Goal: Task Accomplishment & Management: Manage account settings

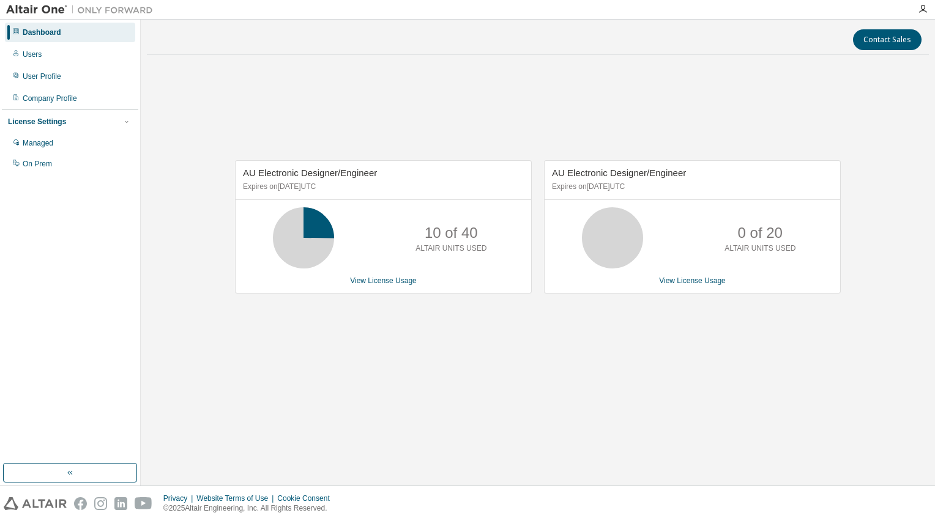
click at [664, 175] on span "AU Electronic Designer/Engineer" at bounding box center [619, 173] width 134 height 10
click at [707, 265] on div "0 of 20 ALTAIR UNITS USED" at bounding box center [693, 237] width 296 height 61
click at [682, 285] on link "View License Usage" at bounding box center [692, 281] width 67 height 9
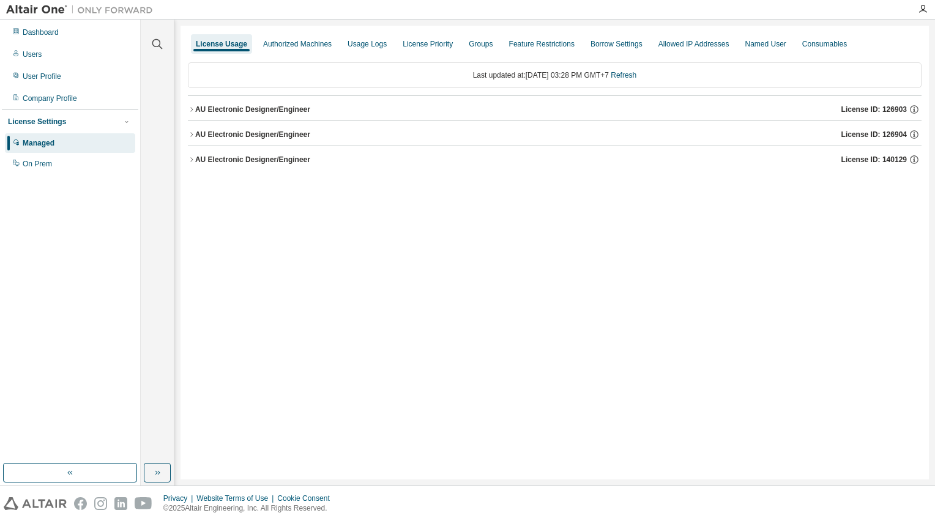
click at [236, 152] on button "AU Electronic Designer/Engineer License ID: 140129" at bounding box center [555, 159] width 734 height 27
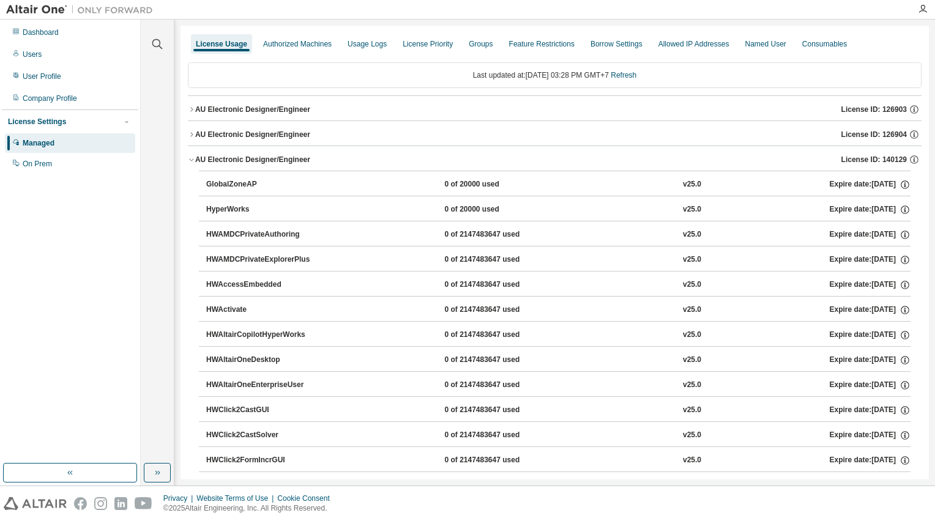
click at [867, 155] on span "License ID: 140129" at bounding box center [873, 160] width 65 height 10
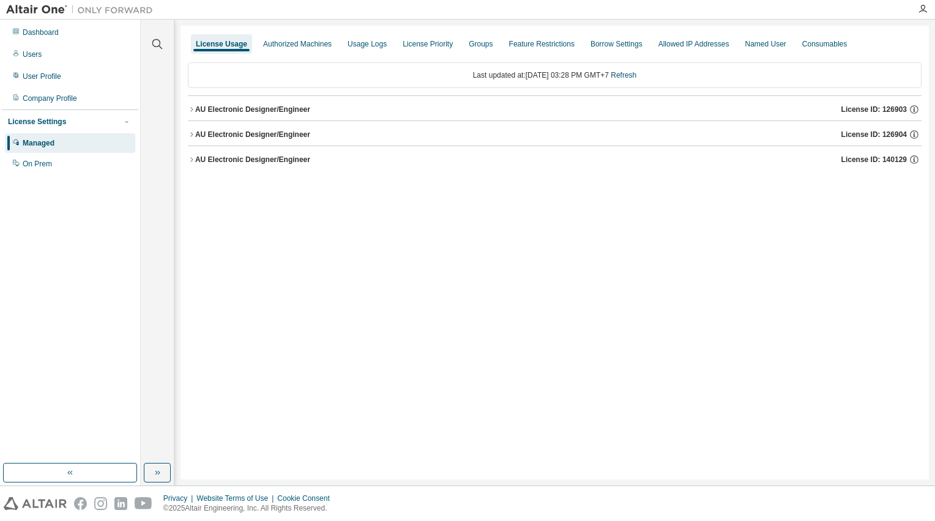
click at [857, 132] on span "License ID: 126904" at bounding box center [873, 135] width 65 height 10
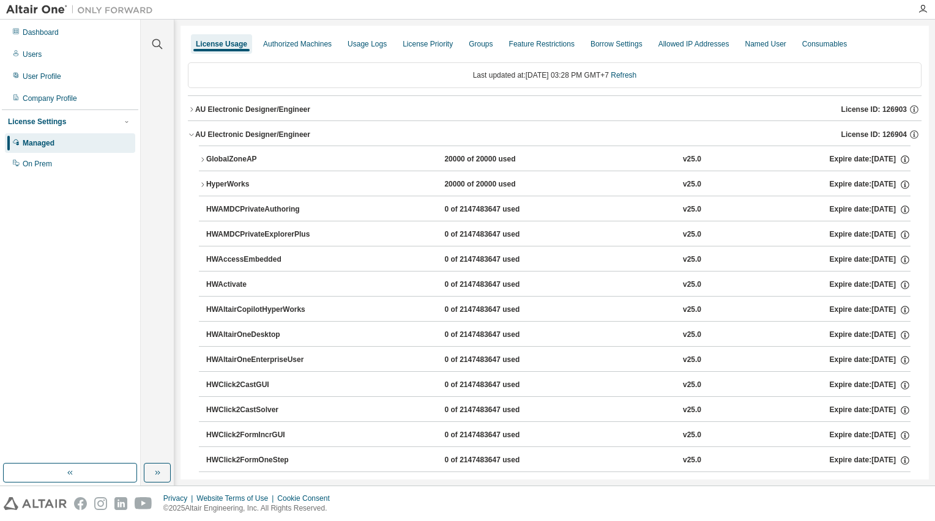
click at [832, 130] on div "AU Electronic Designer/Engineer License ID: 126904" at bounding box center [558, 134] width 726 height 11
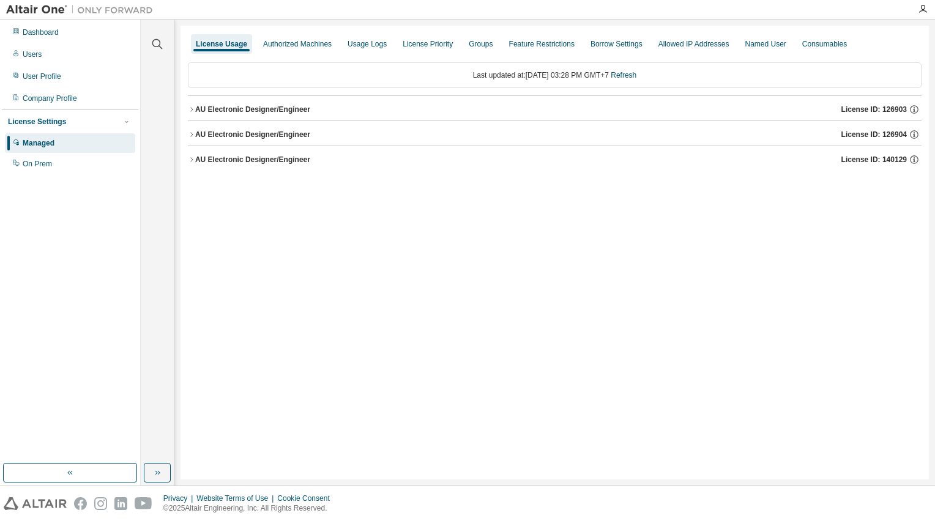
click at [825, 108] on div "AU Electronic Designer/Engineer License ID: 126903" at bounding box center [558, 109] width 726 height 11
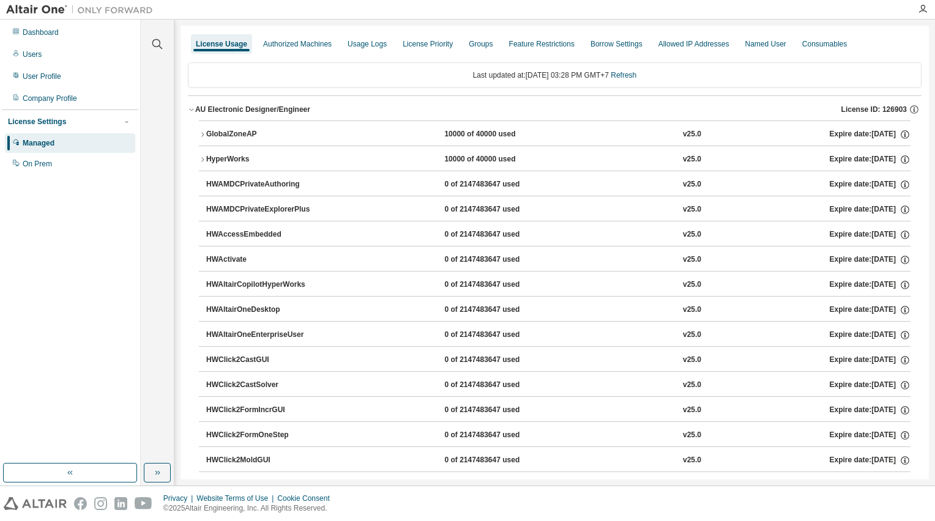
click at [825, 108] on div "AU Electronic Designer/Engineer License ID: 126903" at bounding box center [558, 109] width 726 height 11
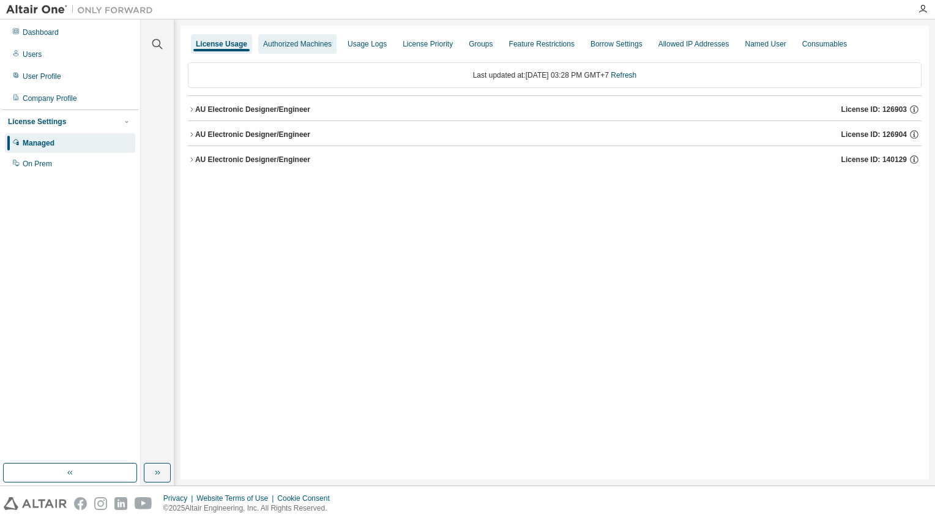
click at [308, 45] on div "Authorized Machines" at bounding box center [297, 44] width 69 height 10
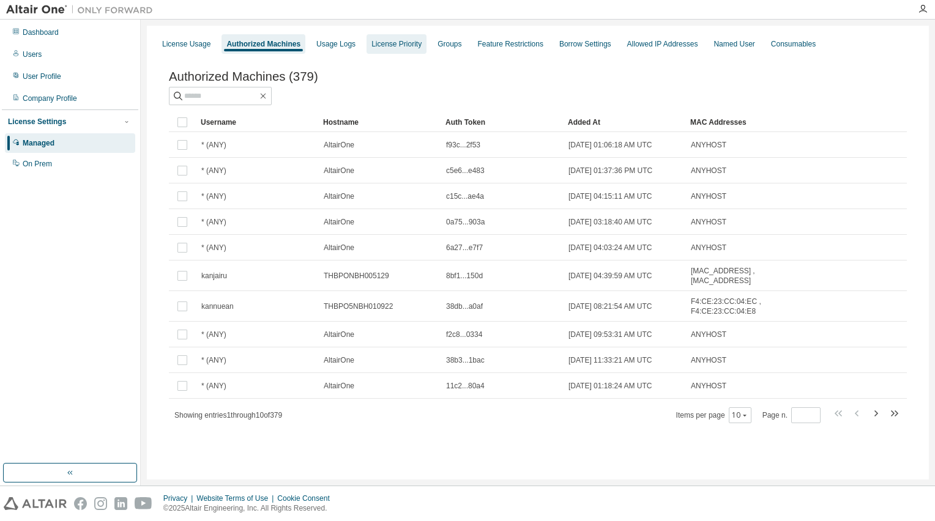
click at [396, 47] on div "License Priority" at bounding box center [396, 44] width 50 height 10
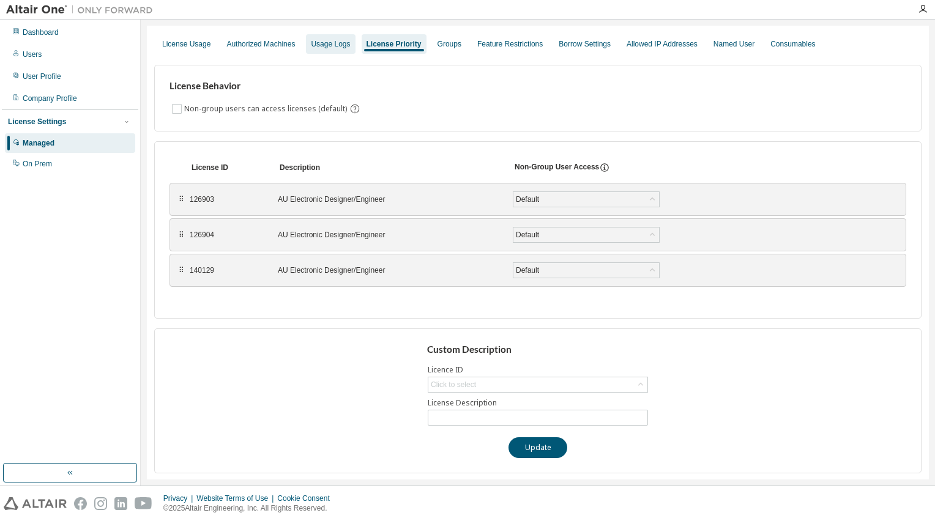
click at [320, 53] on div "Usage Logs" at bounding box center [330, 44] width 49 height 20
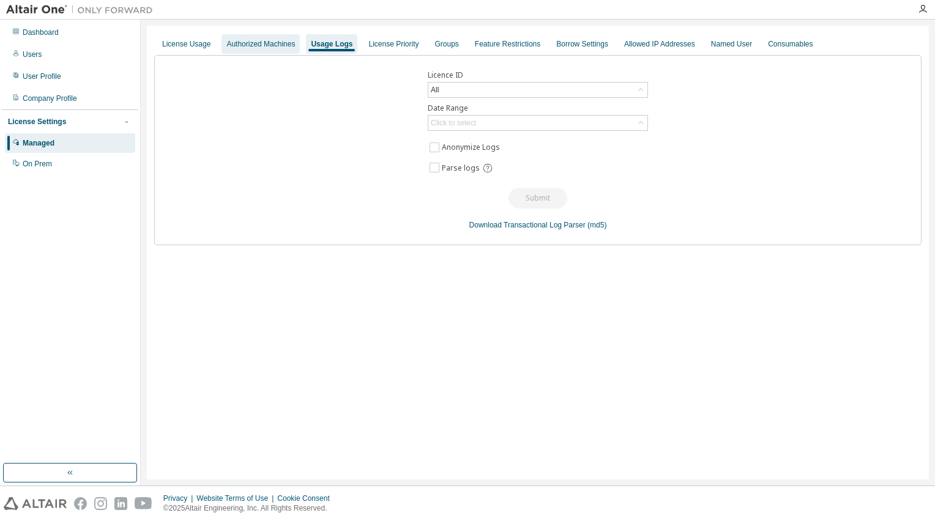
click at [272, 47] on div "Authorized Machines" at bounding box center [260, 44] width 69 height 10
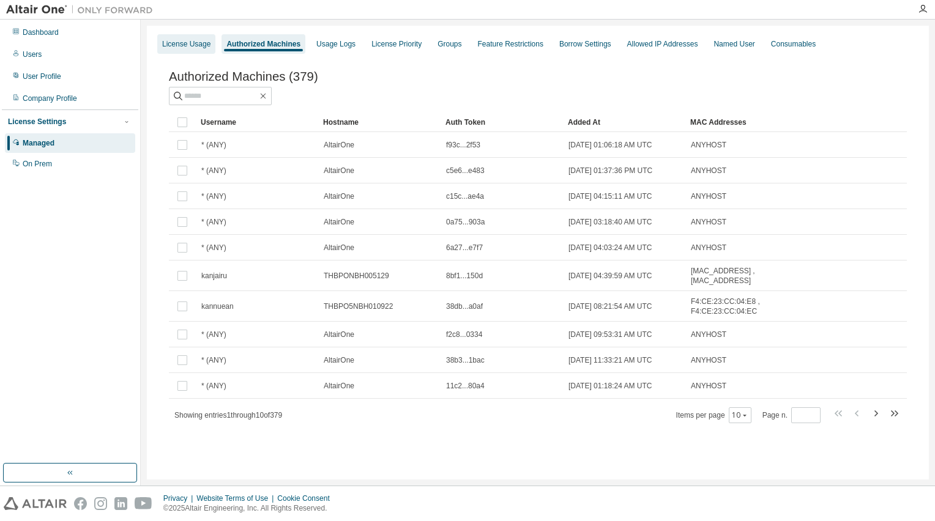
click at [209, 42] on div "License Usage" at bounding box center [186, 44] width 58 height 20
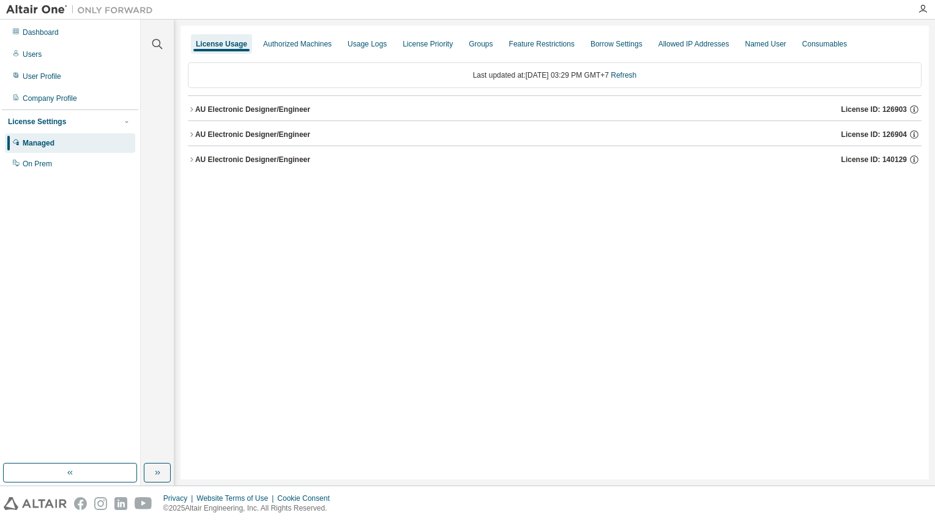
click at [188, 162] on icon "button" at bounding box center [191, 159] width 7 height 7
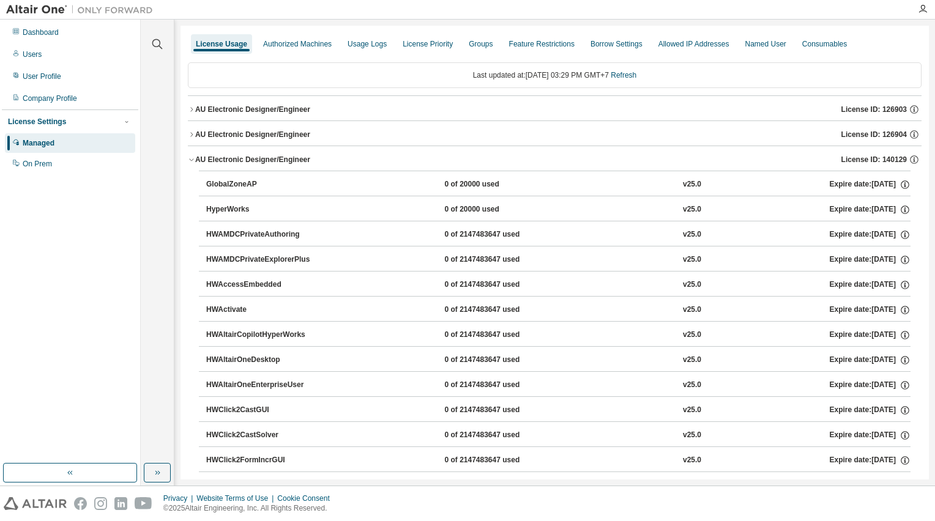
click at [190, 160] on icon "button" at bounding box center [191, 159] width 7 height 7
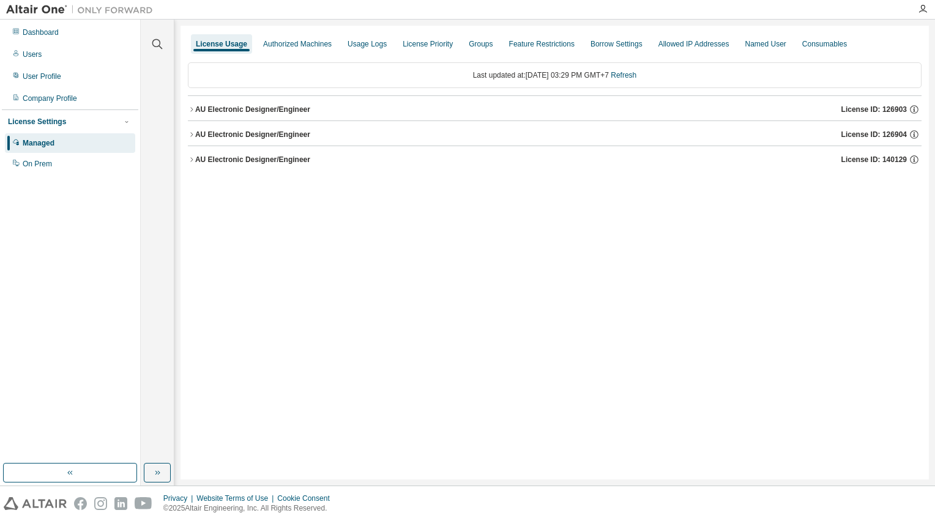
click at [197, 134] on div "AU Electronic Designer/Engineer" at bounding box center [252, 135] width 115 height 10
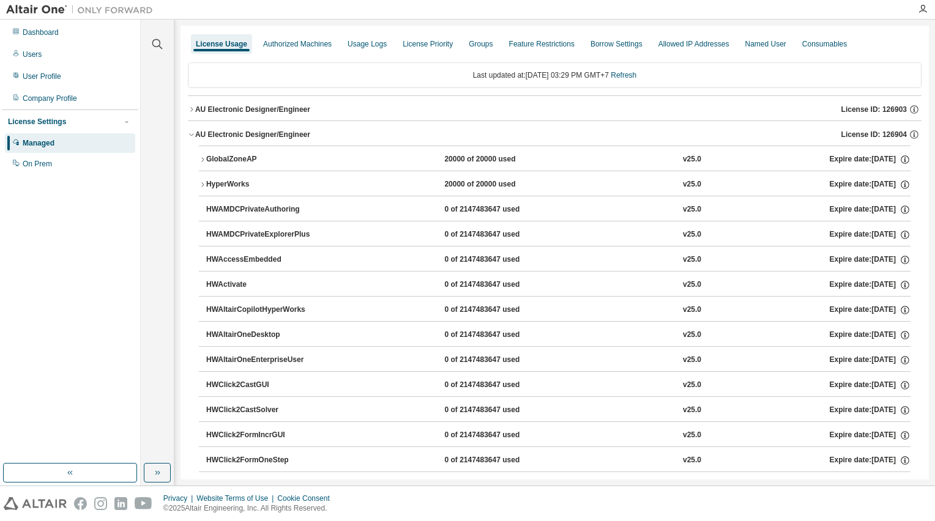
click at [197, 134] on div "AU Electronic Designer/Engineer" at bounding box center [252, 135] width 115 height 10
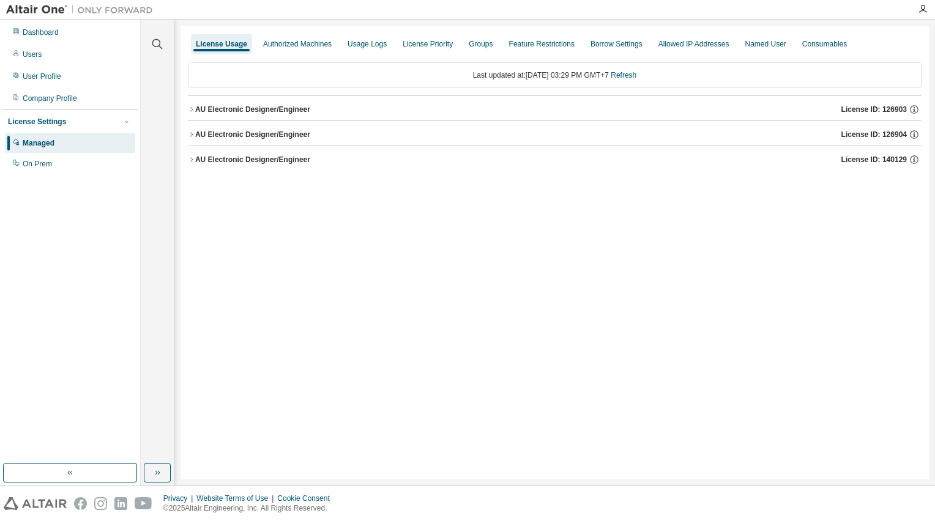
click at [204, 106] on div "AU Electronic Designer/Engineer" at bounding box center [252, 110] width 115 height 10
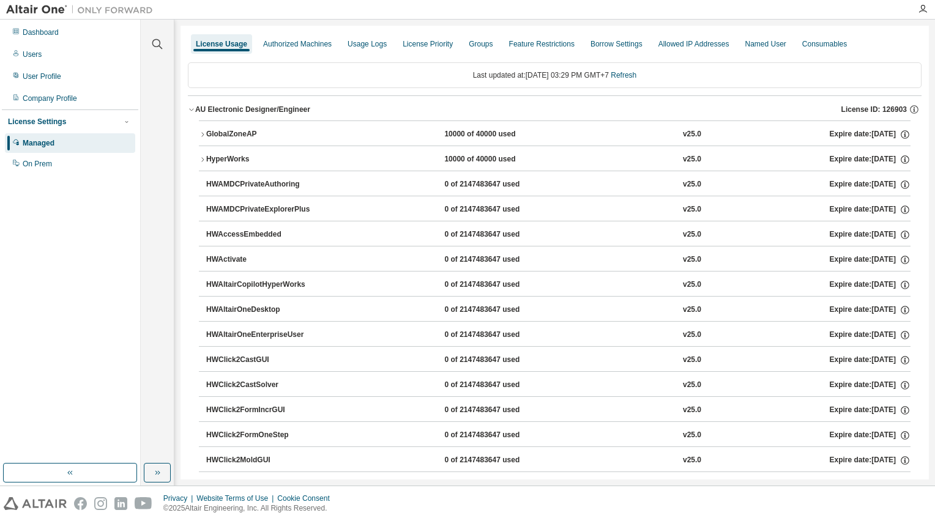
click at [204, 106] on div "AU Electronic Designer/Engineer" at bounding box center [252, 110] width 115 height 10
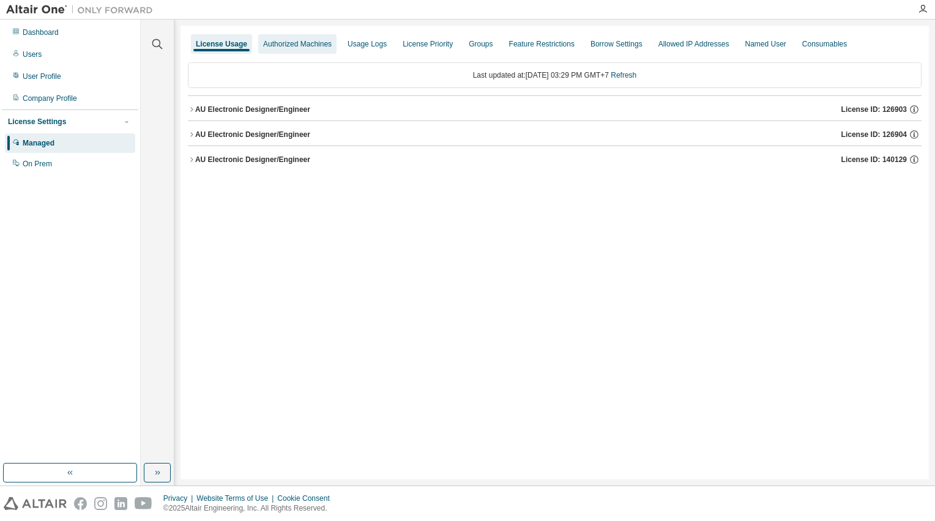
click at [294, 51] on div "Authorized Machines" at bounding box center [297, 44] width 78 height 20
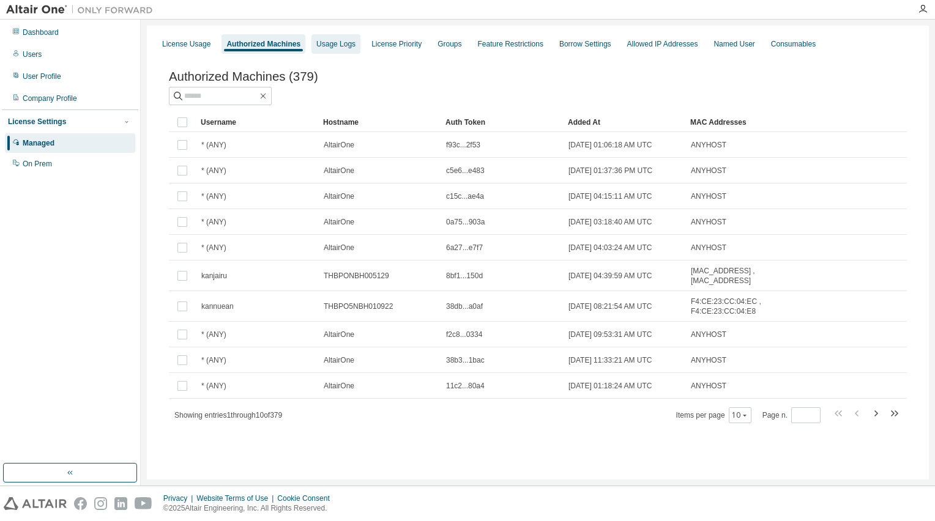
click at [334, 47] on div "Usage Logs" at bounding box center [335, 44] width 39 height 10
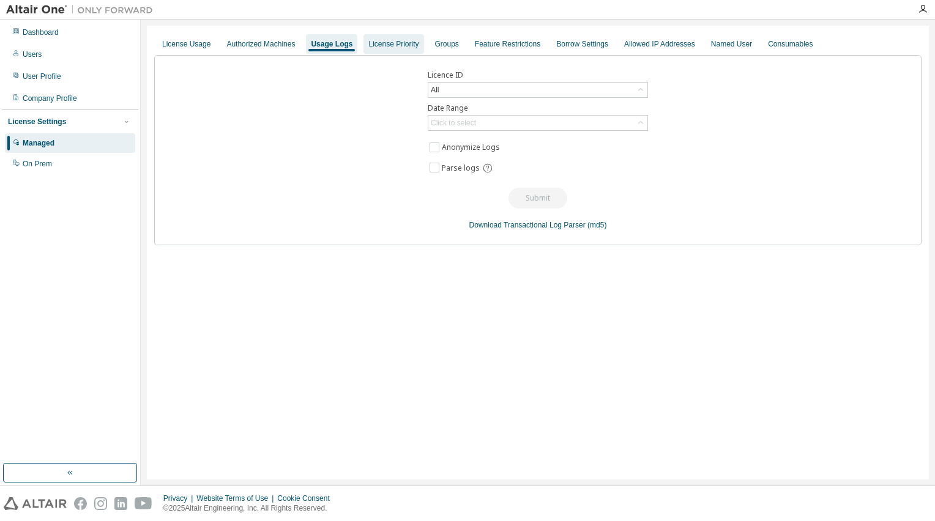
click at [373, 47] on div "License Priority" at bounding box center [393, 44] width 50 height 10
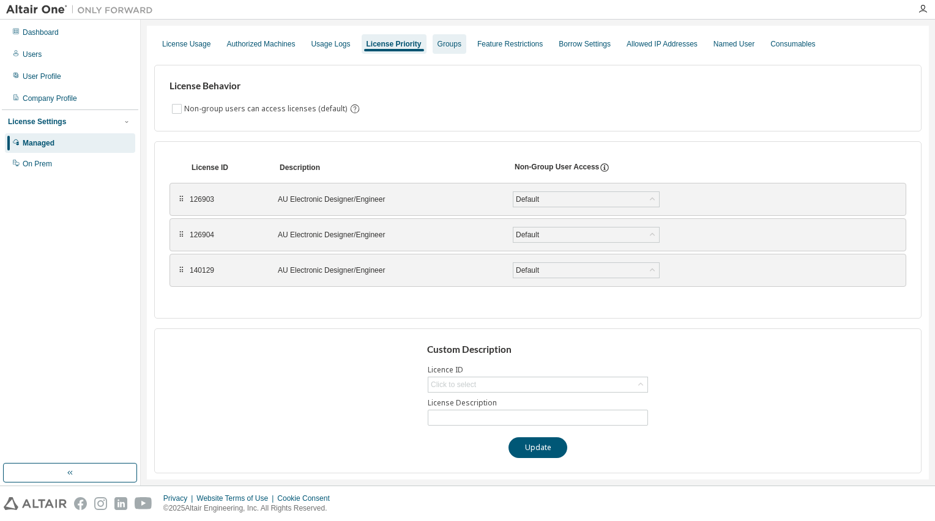
click at [438, 42] on div "Groups" at bounding box center [450, 44] width 24 height 10
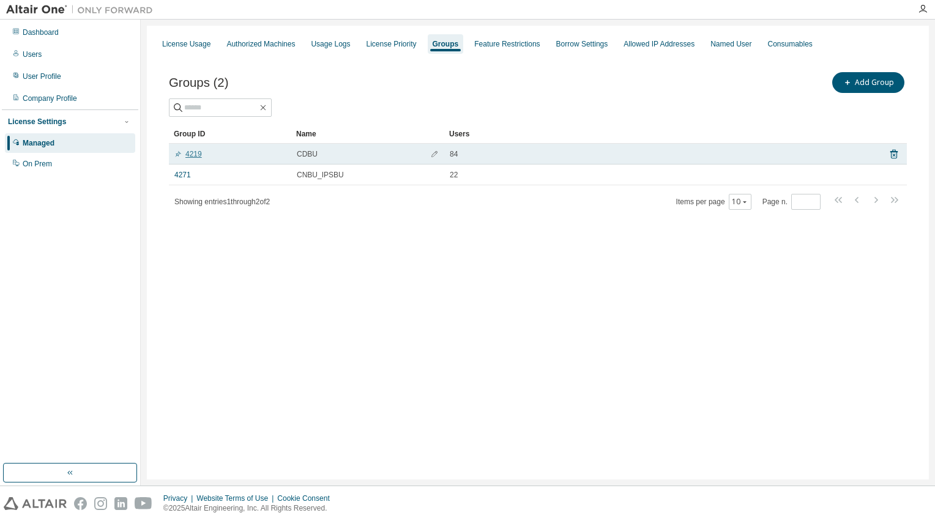
click at [196, 158] on link "4219" at bounding box center [188, 154] width 28 height 10
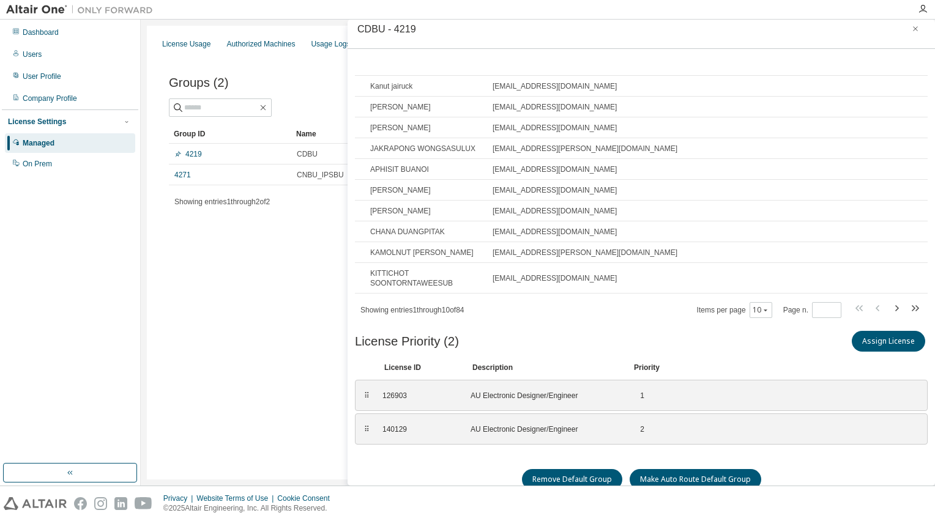
scroll to position [12, 0]
click at [393, 389] on div "126903" at bounding box center [418, 394] width 73 height 10
click at [384, 389] on div "126903" at bounding box center [418, 394] width 73 height 10
click at [403, 423] on div "140129" at bounding box center [418, 428] width 73 height 10
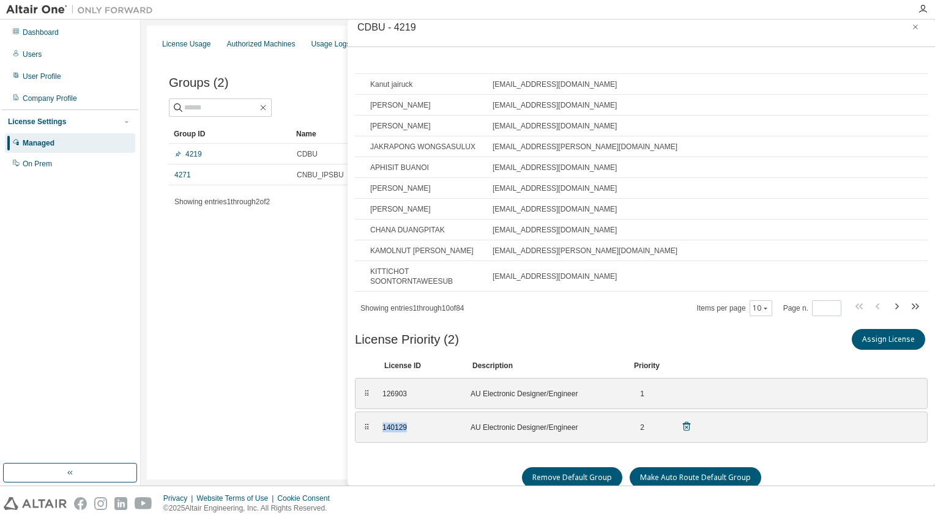
click at [403, 423] on div "140129" at bounding box center [418, 428] width 73 height 10
drag, startPoint x: 403, startPoint y: 417, endPoint x: 400, endPoint y: 386, distance: 31.4
click at [400, 389] on div "126903" at bounding box center [418, 394] width 73 height 10
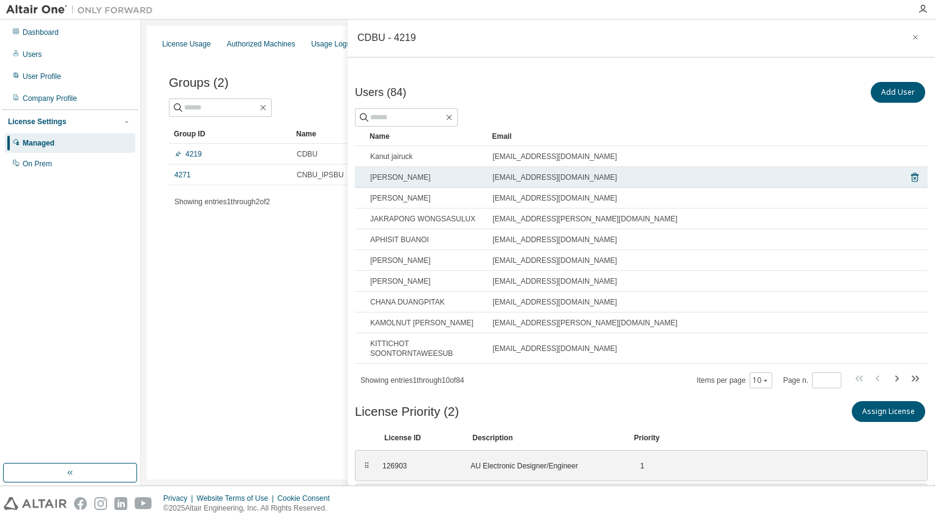
scroll to position [0, 0]
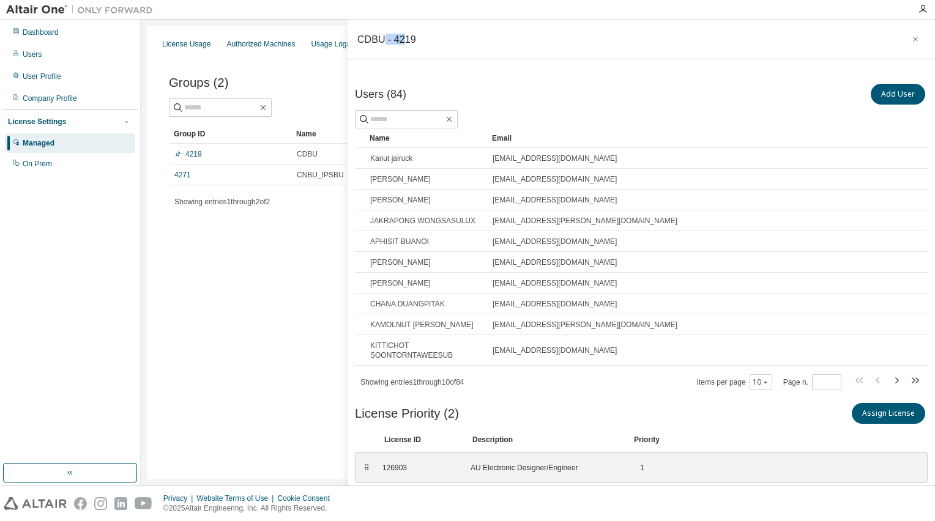
drag, startPoint x: 382, startPoint y: 43, endPoint x: 403, endPoint y: 42, distance: 20.9
click at [403, 42] on div "CDBU - 4219" at bounding box center [386, 39] width 59 height 10
click at [906, 38] on button "button" at bounding box center [916, 39] width 20 height 20
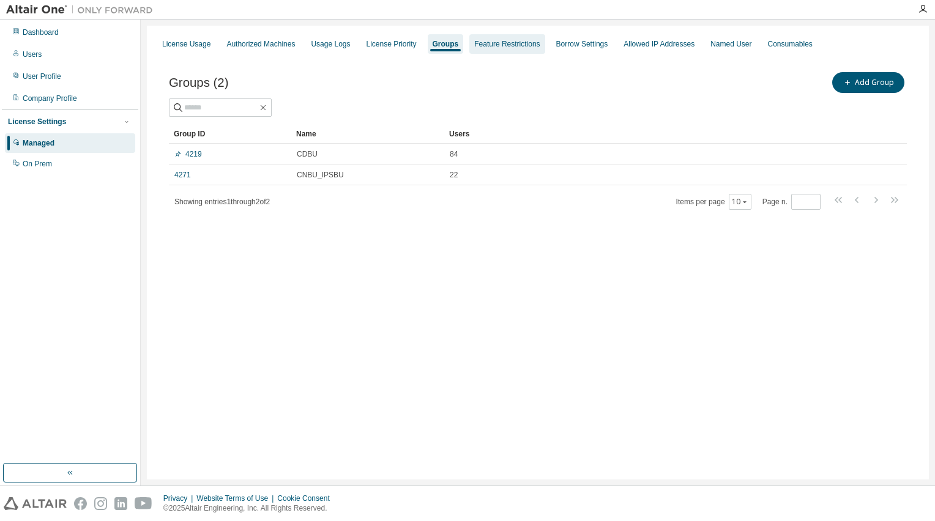
click at [518, 42] on div "Feature Restrictions" at bounding box center [506, 44] width 65 height 10
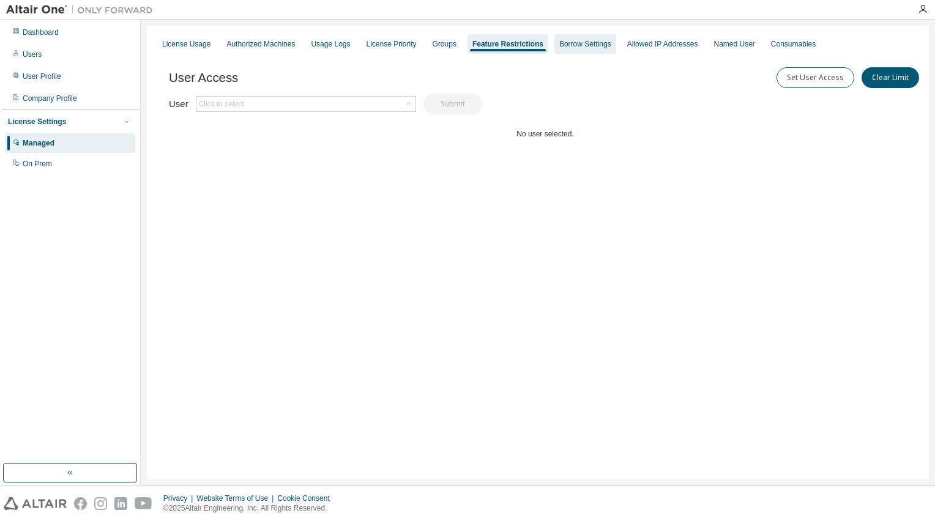
click at [583, 45] on div "Borrow Settings" at bounding box center [585, 44] width 52 height 10
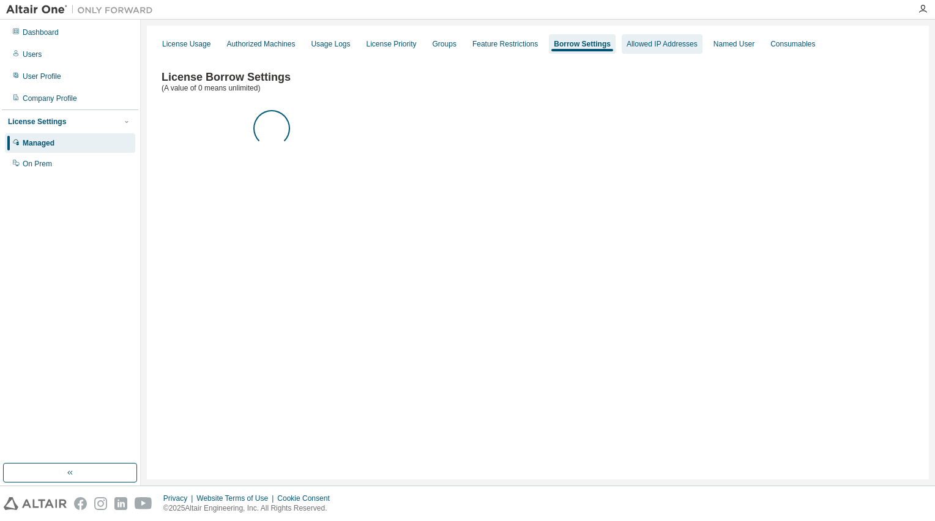
click at [641, 39] on div "Allowed IP Addresses" at bounding box center [662, 44] width 81 height 20
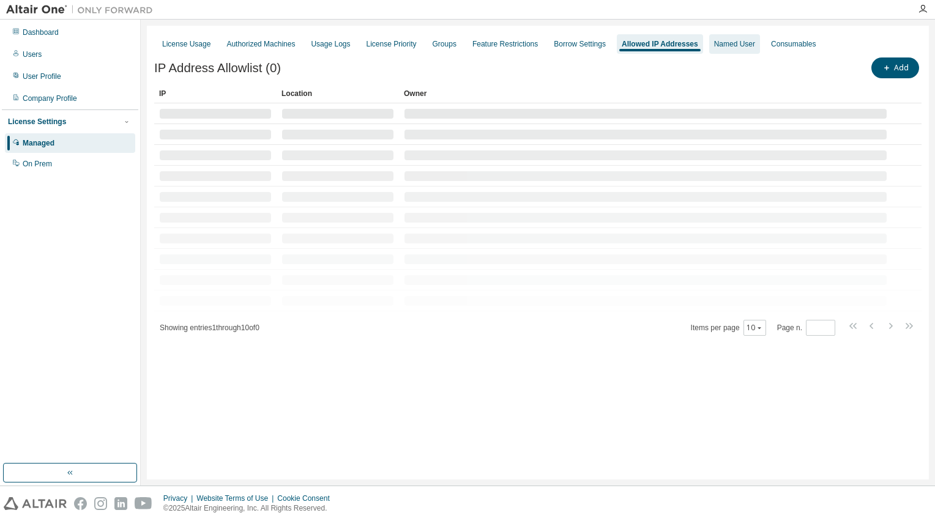
click at [742, 46] on div "Named User" at bounding box center [734, 44] width 41 height 10
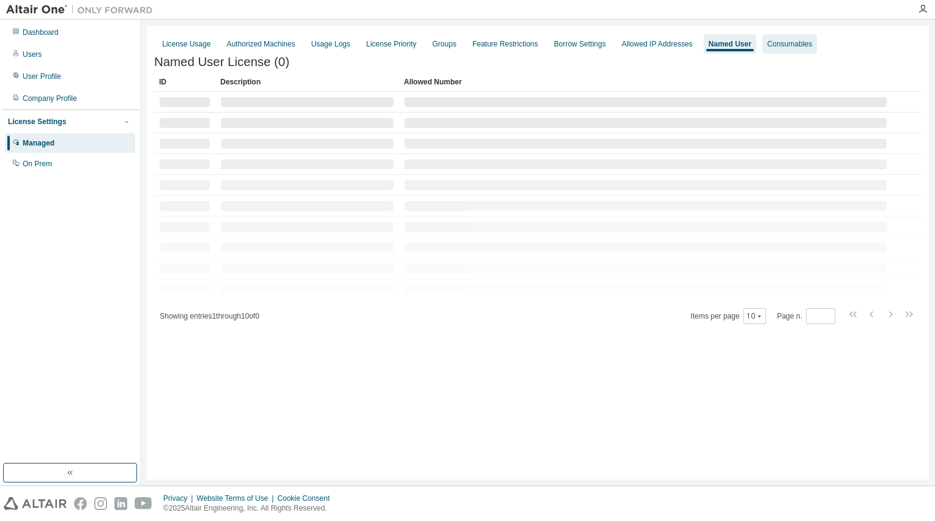
click at [763, 50] on div "Consumables" at bounding box center [790, 44] width 54 height 20
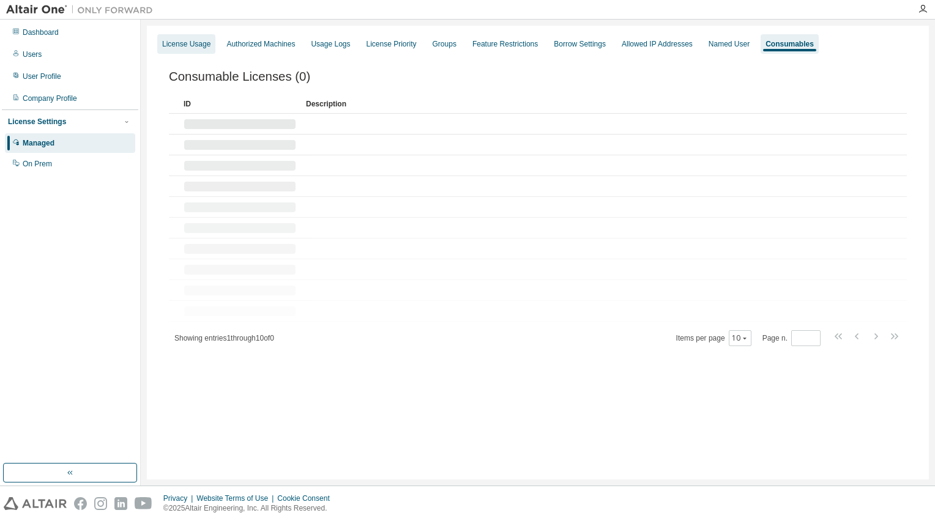
click at [200, 52] on div "License Usage" at bounding box center [186, 44] width 58 height 20
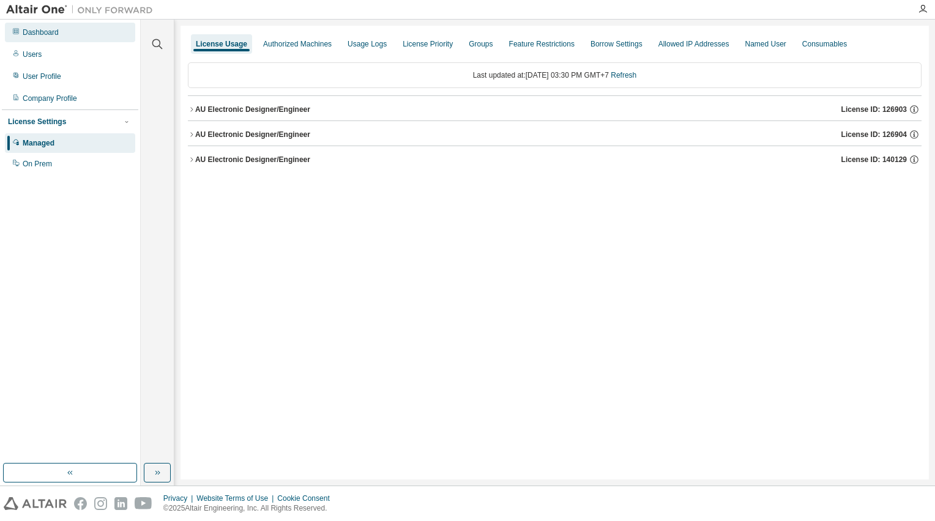
click at [41, 31] on div "Dashboard" at bounding box center [41, 33] width 36 height 10
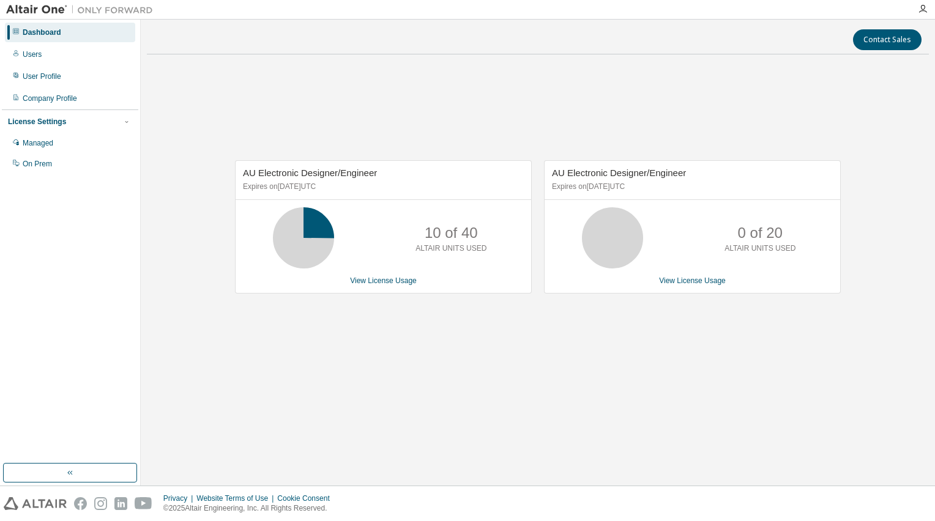
click at [646, 168] on span "AU Electronic Designer/Engineer" at bounding box center [619, 173] width 134 height 10
click at [701, 112] on div "AU Electronic Designer/Engineer Expires on [DATE] UTC 10 of 40 ALTAIR UNITS USE…" at bounding box center [538, 233] width 782 height 339
click at [532, 120] on div "AU Electronic Designer/Engineer Expires on [DATE] UTC 10 of 40 ALTAIR UNITS USE…" at bounding box center [538, 233] width 782 height 339
